Goal: Check status: Check status

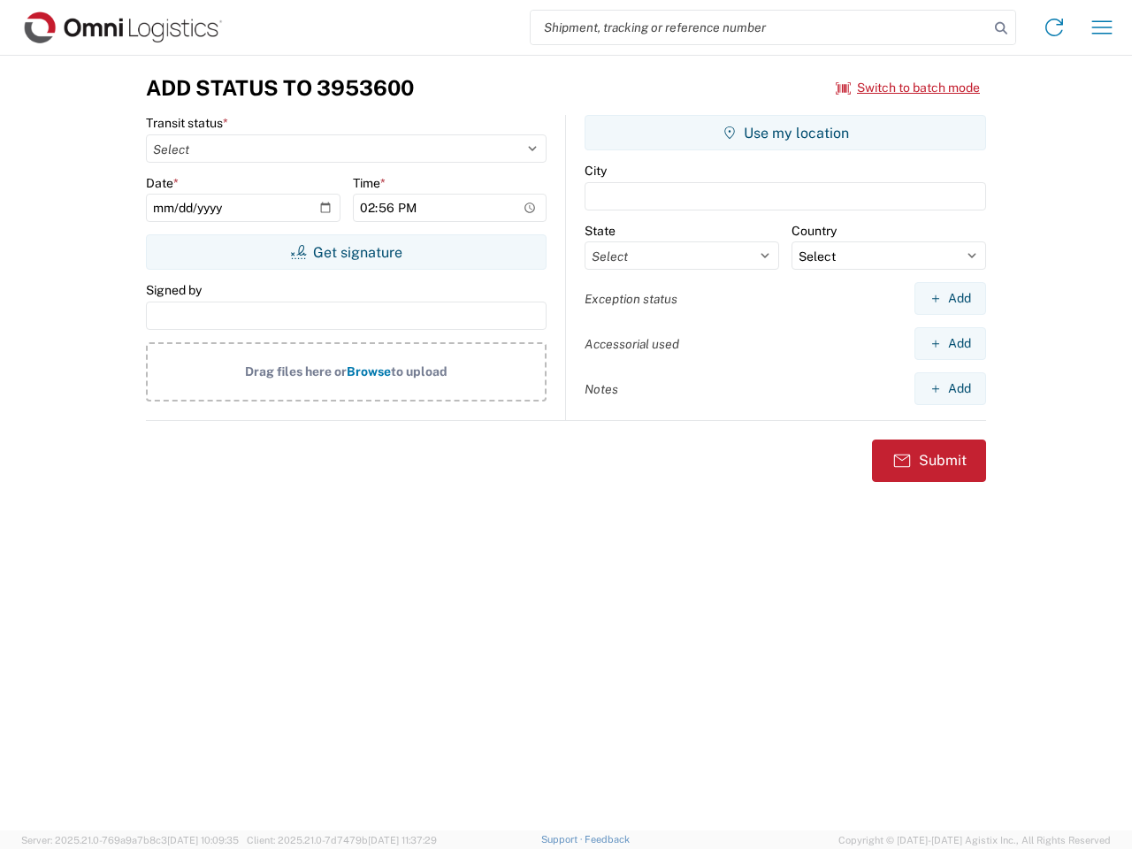
click at [759, 27] on input "search" at bounding box center [759, 28] width 458 height 34
click at [1001, 28] on icon at bounding box center [1000, 28] width 25 height 25
click at [1054, 27] on icon at bounding box center [1054, 27] width 28 height 28
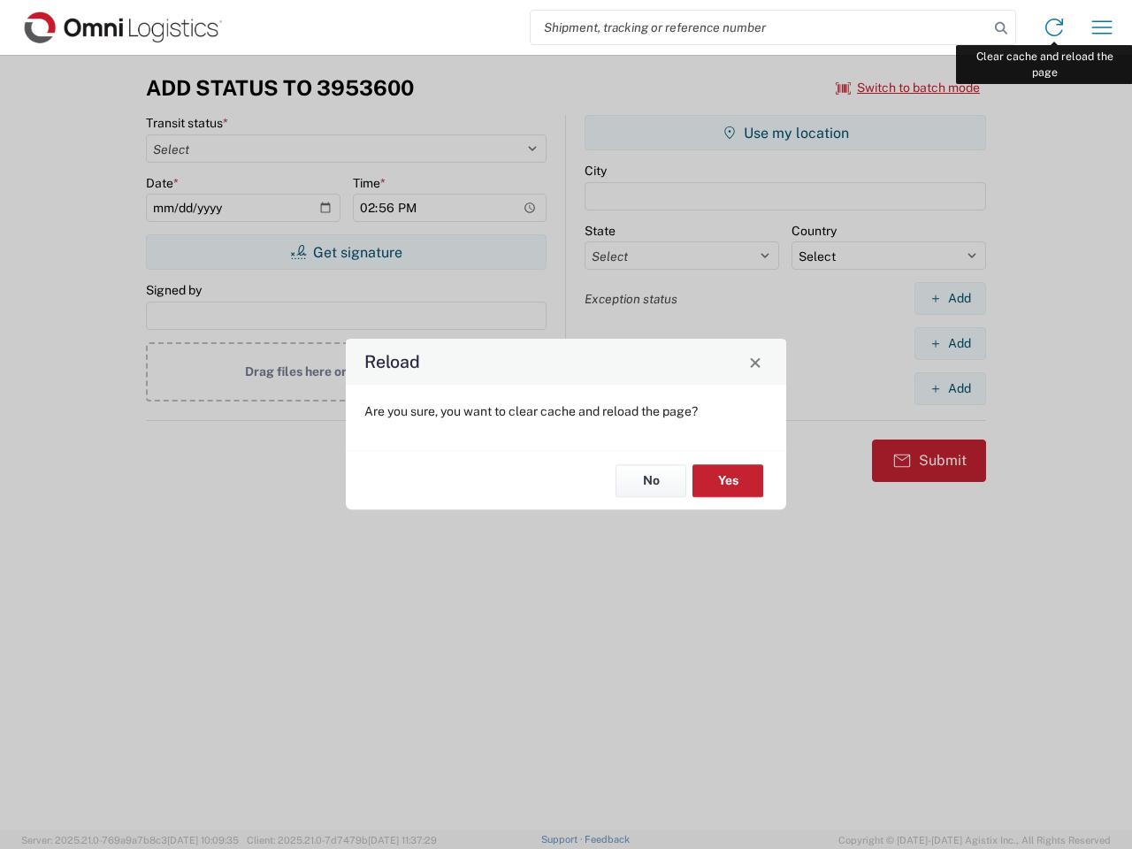
click at [1102, 27] on div "Reload Are you sure, you want to clear cache and reload the page? No Yes" at bounding box center [566, 424] width 1132 height 849
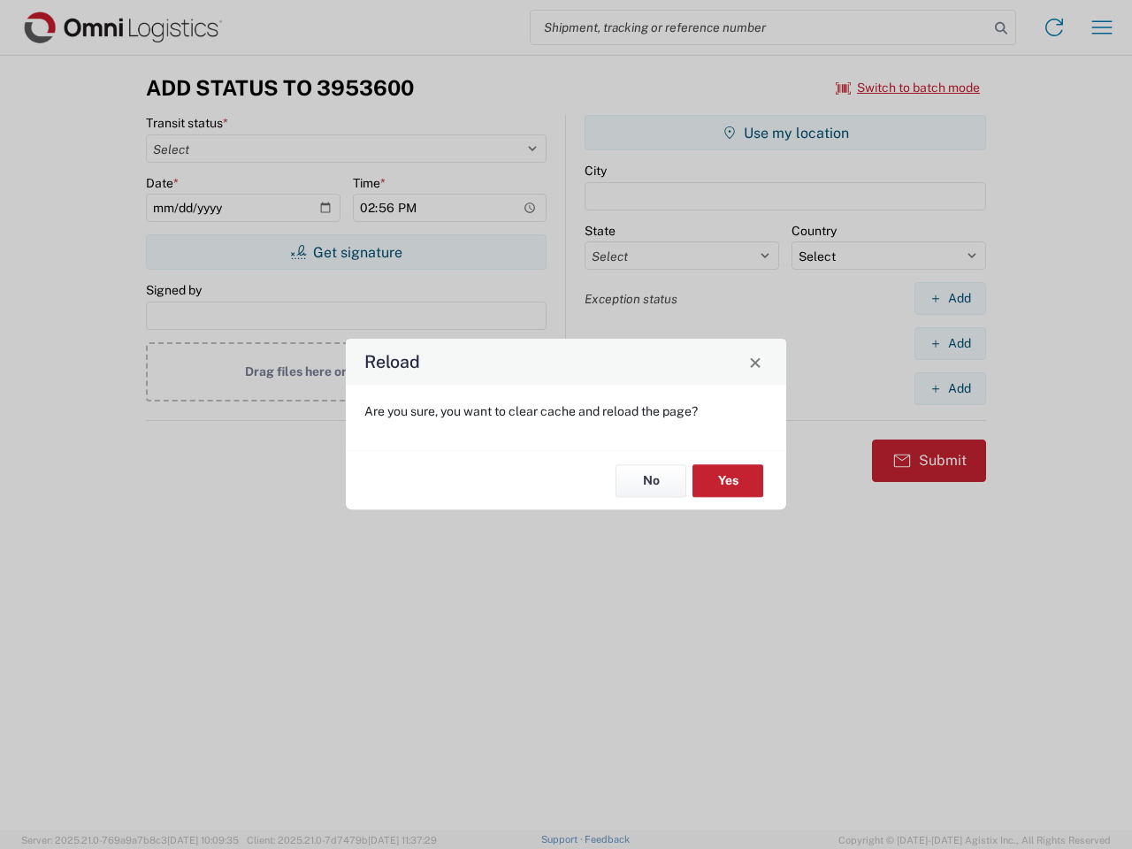
click at [908, 88] on div "Reload Are you sure, you want to clear cache and reload the page? No Yes" at bounding box center [566, 424] width 1132 height 849
click at [346, 252] on div "Reload Are you sure, you want to clear cache and reload the page? No Yes" at bounding box center [566, 424] width 1132 height 849
click at [785, 133] on div "Reload Are you sure, you want to clear cache and reload the page? No Yes" at bounding box center [566, 424] width 1132 height 849
click at [950, 298] on div "Reload Are you sure, you want to clear cache and reload the page? No Yes" at bounding box center [566, 424] width 1132 height 849
click at [950, 343] on div "Reload Are you sure, you want to clear cache and reload the page? No Yes" at bounding box center [566, 424] width 1132 height 849
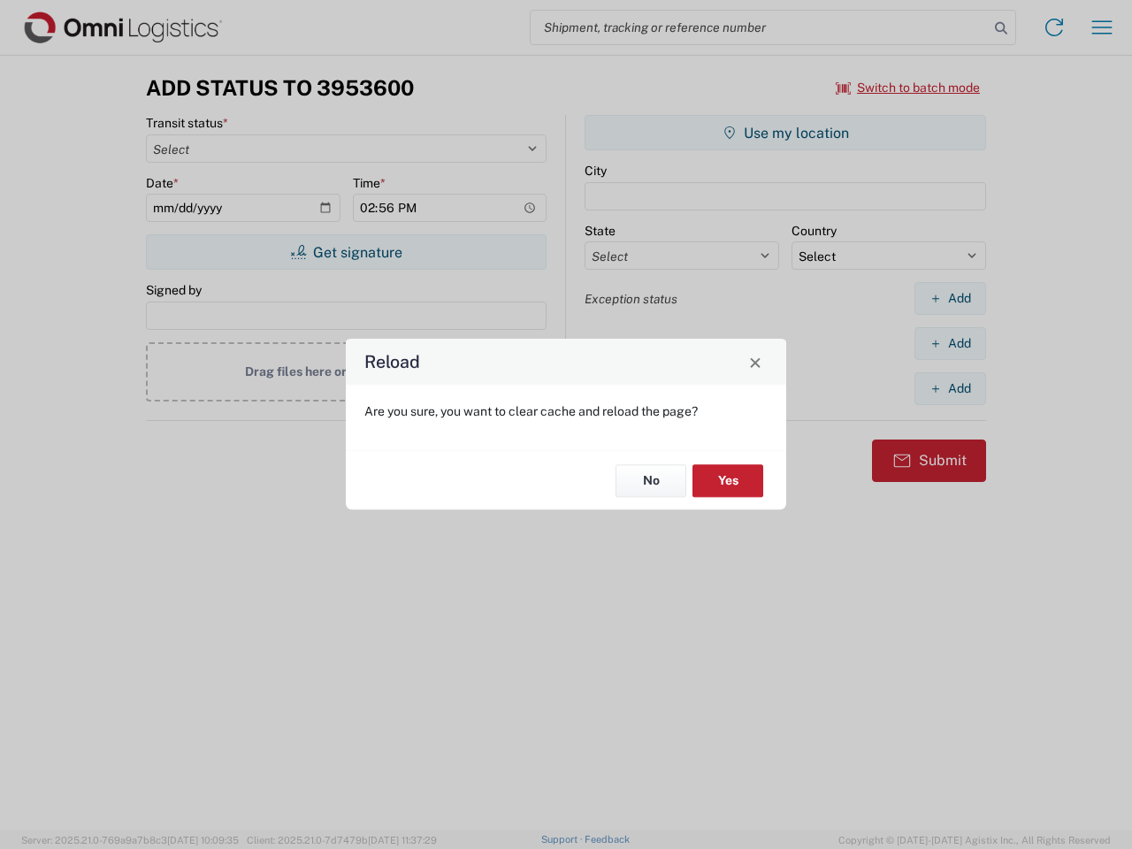
click at [950, 388] on div "Reload Are you sure, you want to clear cache and reload the page? No Yes" at bounding box center [566, 424] width 1132 height 849
